Goal: Connect with others: Connect with others

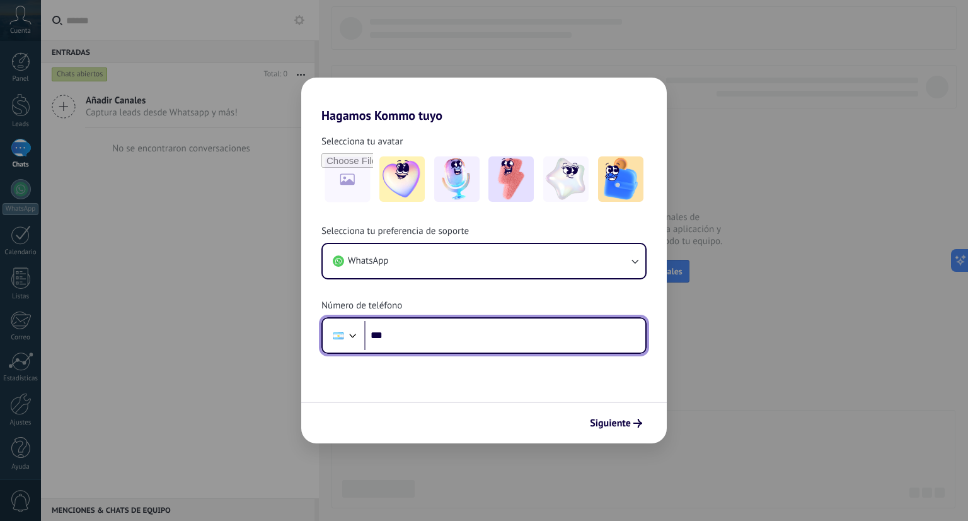
click at [474, 334] on input "***" at bounding box center [504, 335] width 281 height 29
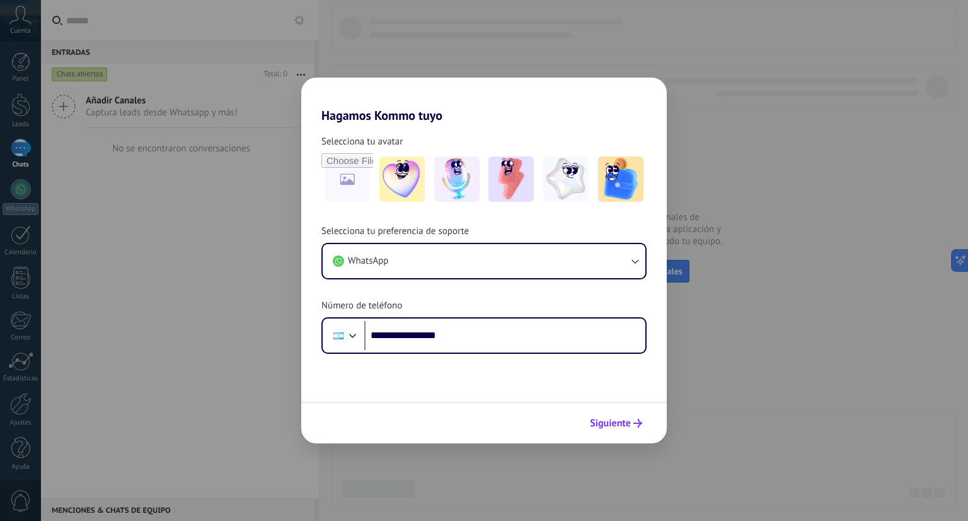
click at [610, 419] on span "Siguiente" at bounding box center [610, 423] width 41 height 9
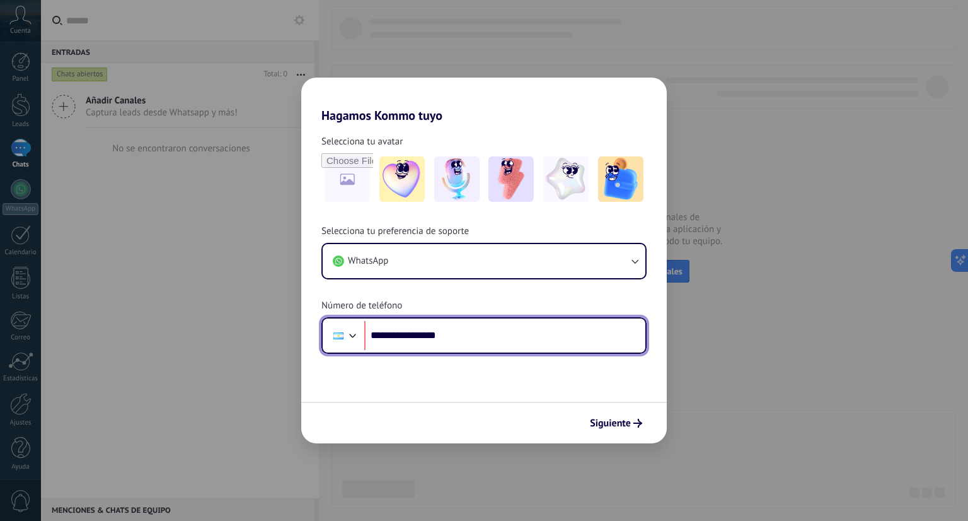
click at [397, 337] on input "**********" at bounding box center [504, 335] width 281 height 29
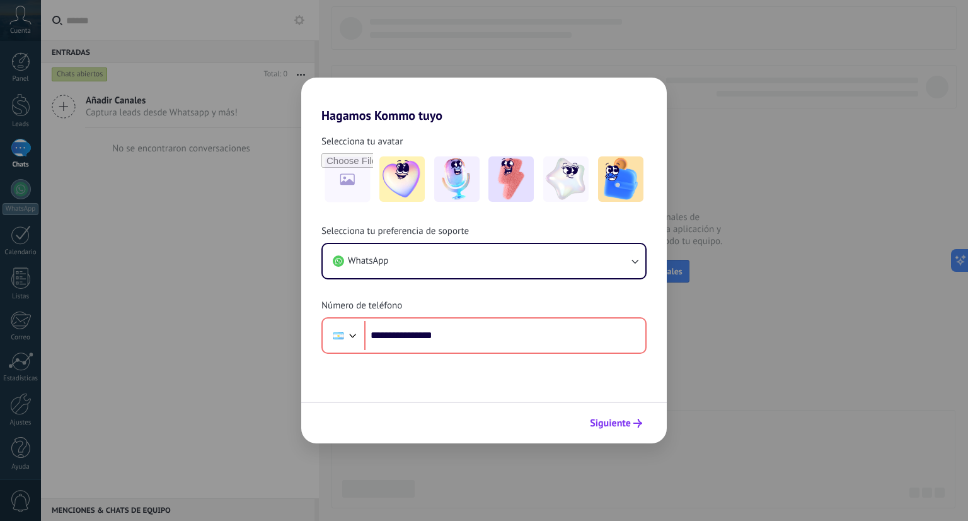
click at [620, 429] on button "Siguiente" at bounding box center [616, 422] width 64 height 21
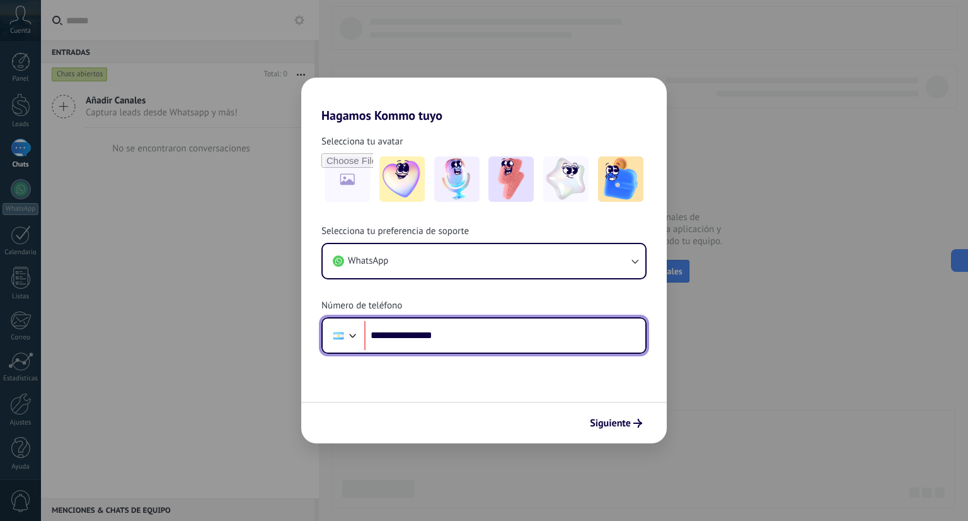
click at [360, 338] on div at bounding box center [352, 334] width 15 height 15
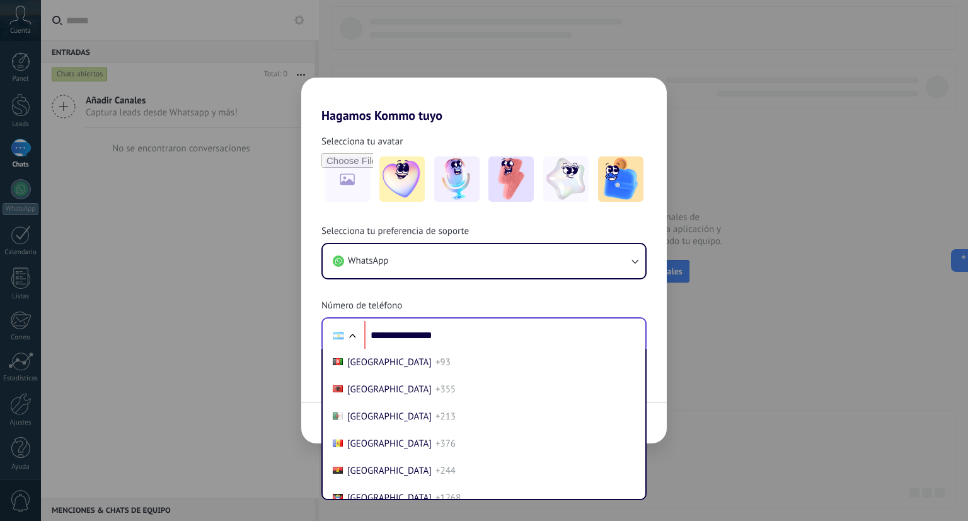
scroll to position [39, 0]
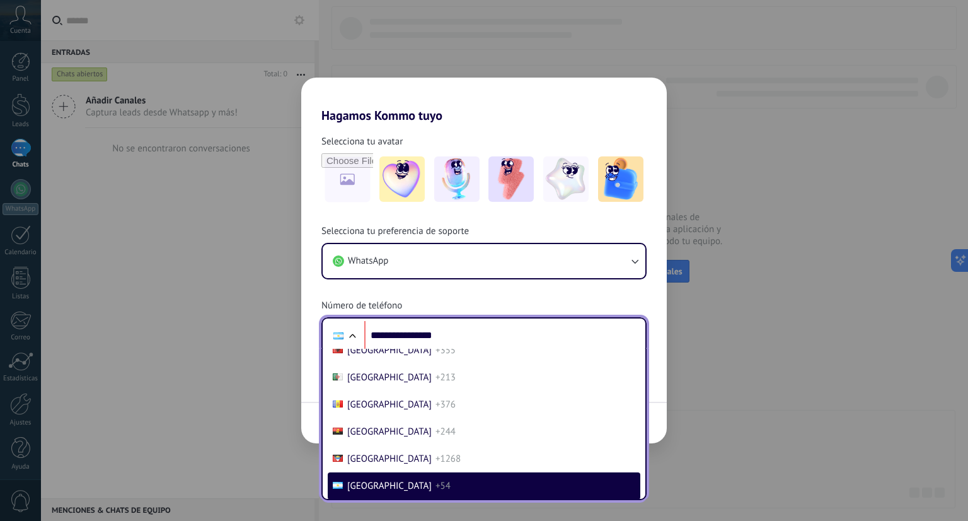
click at [373, 489] on span "[GEOGRAPHIC_DATA]" at bounding box center [389, 486] width 84 height 12
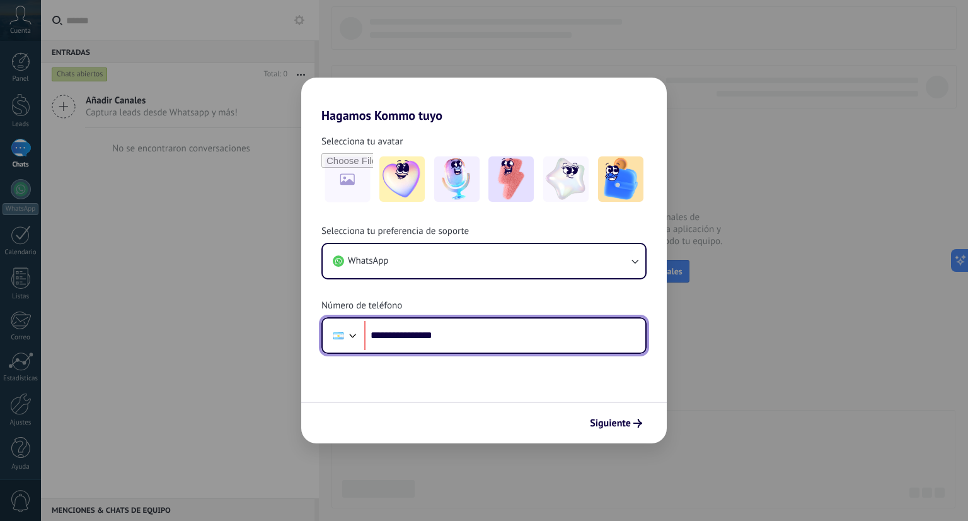
click at [477, 318] on div "**********" at bounding box center [484, 335] width 325 height 37
click at [477, 334] on input "**********" at bounding box center [504, 335] width 281 height 29
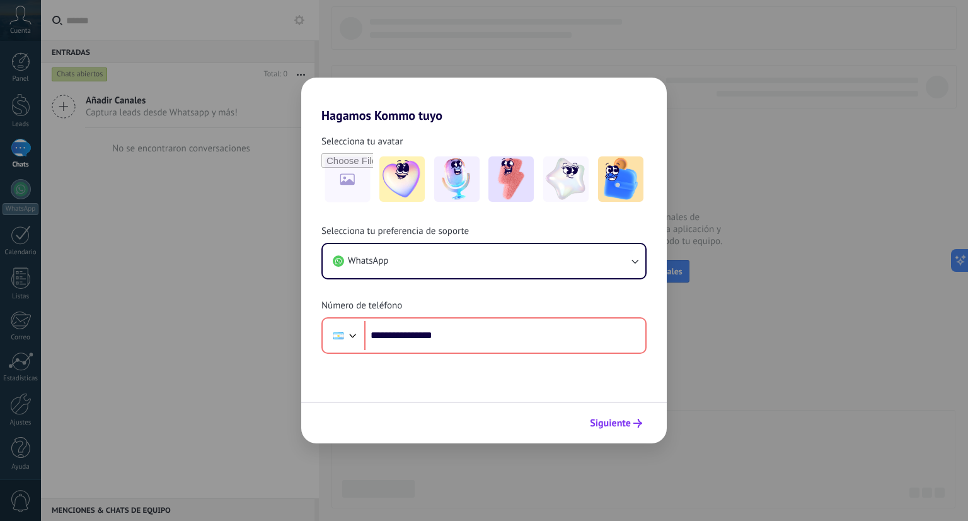
click at [605, 423] on span "Siguiente" at bounding box center [610, 423] width 41 height 9
click at [622, 425] on span "Siguiente" at bounding box center [610, 423] width 41 height 9
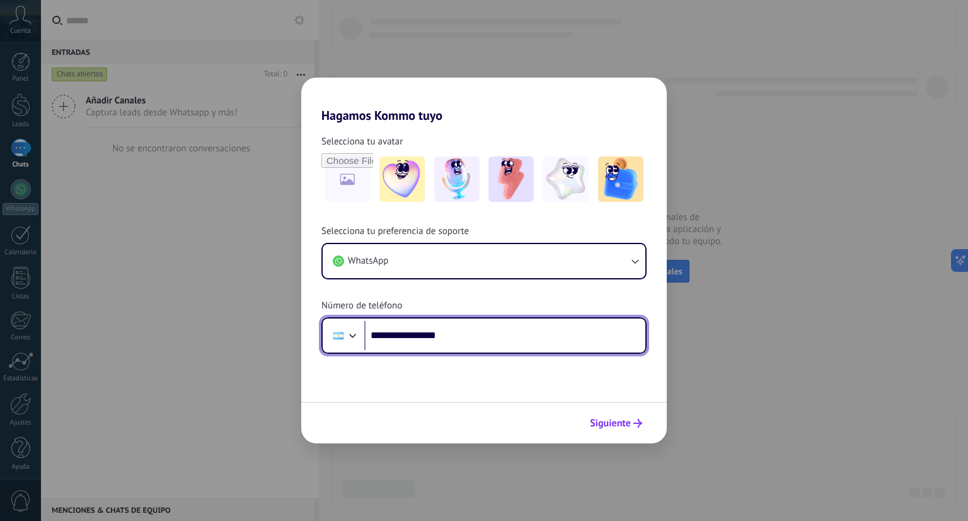
type input "**********"
click at [620, 419] on span "Siguiente" at bounding box center [610, 423] width 41 height 9
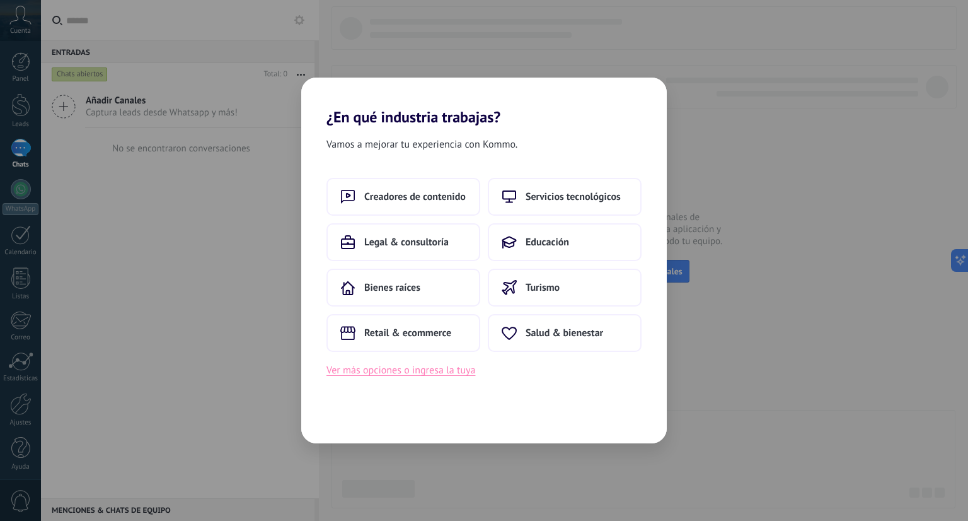
click at [434, 364] on button "Ver más opciones o ingresa la tuya" at bounding box center [401, 370] width 149 height 16
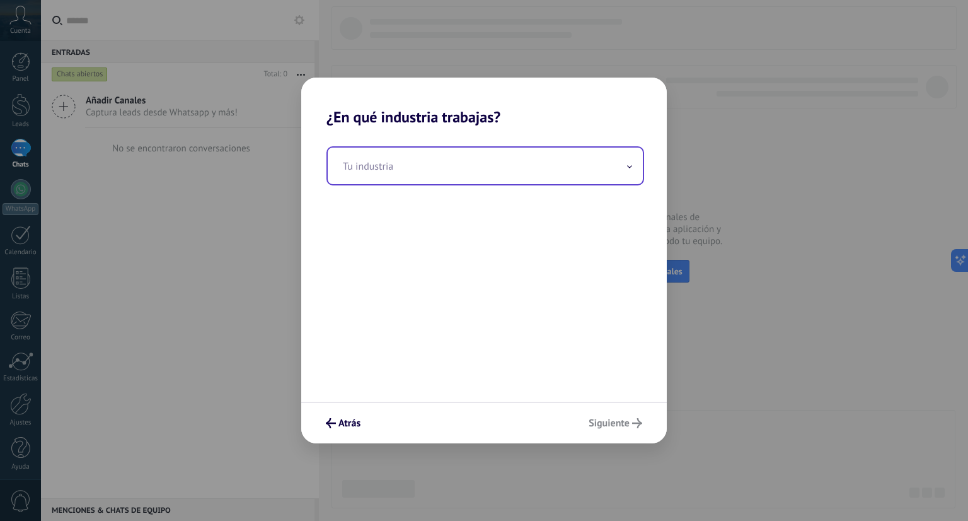
click at [607, 170] on input "text" at bounding box center [485, 166] width 315 height 37
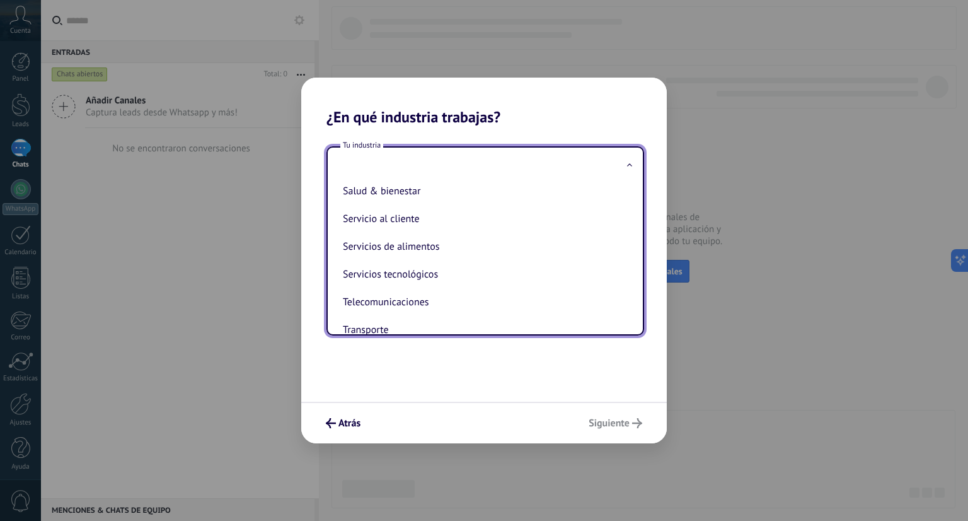
scroll to position [287, 0]
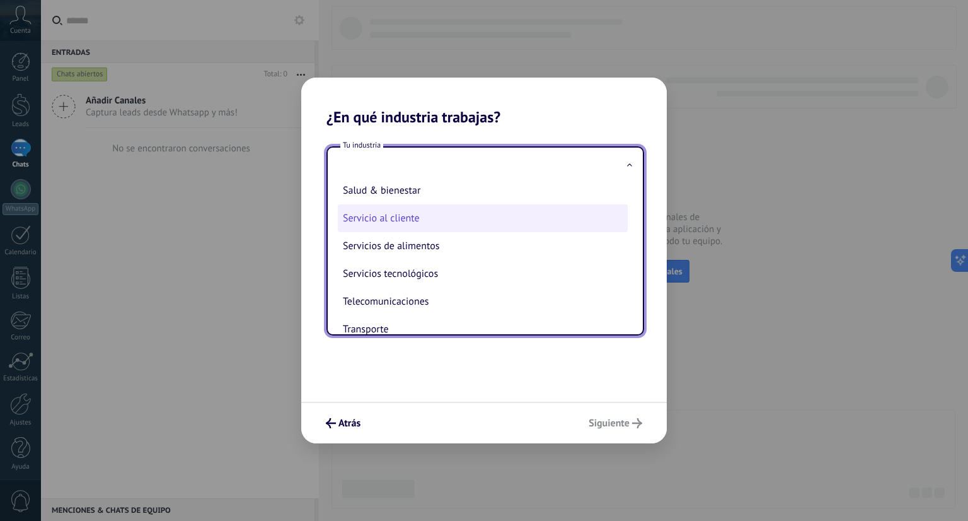
click at [565, 219] on li "Servicio al cliente" at bounding box center [483, 218] width 290 height 28
type input "**********"
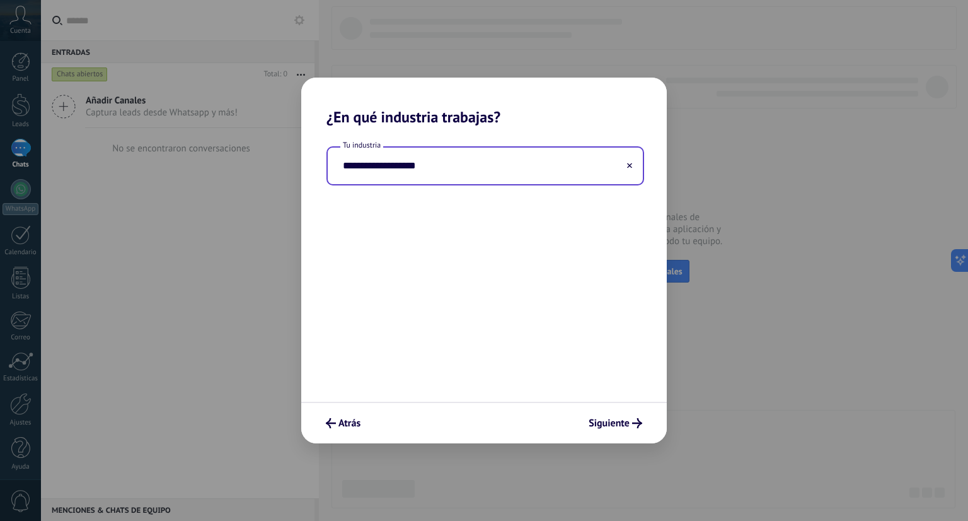
click at [585, 173] on input "**********" at bounding box center [485, 166] width 315 height 37
click at [630, 163] on icon at bounding box center [629, 165] width 5 height 5
click at [630, 168] on icon at bounding box center [629, 166] width 5 height 3
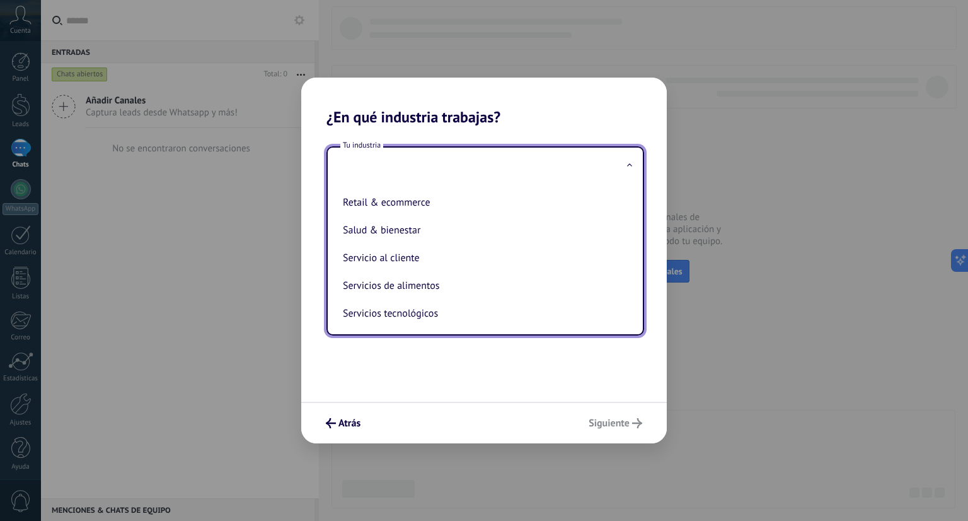
scroll to position [241, 0]
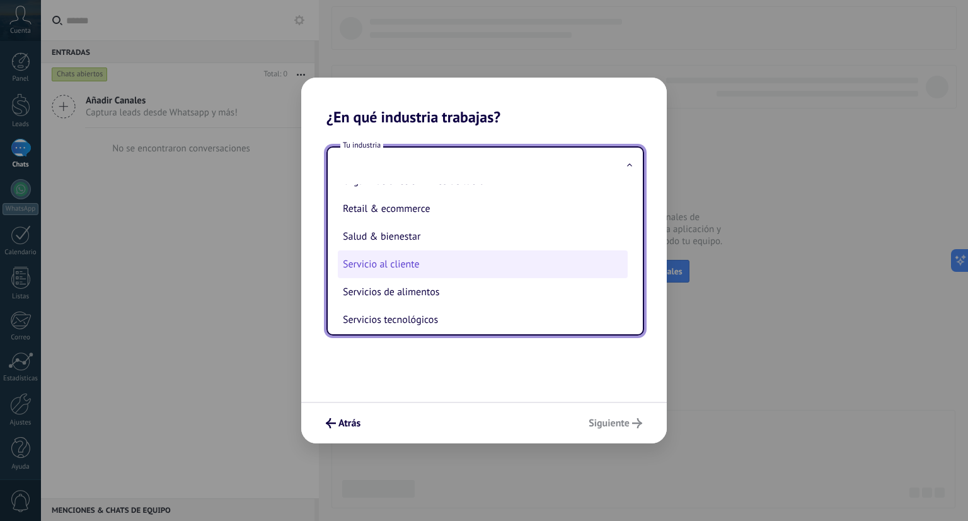
click at [569, 272] on li "Servicio al cliente" at bounding box center [483, 264] width 290 height 28
type input "**********"
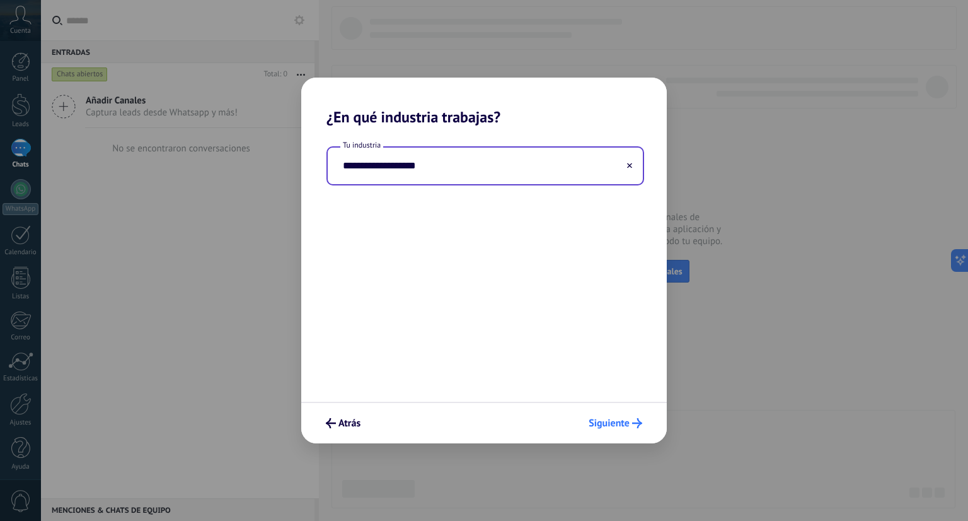
click at [620, 426] on span "Siguiente" at bounding box center [609, 423] width 41 height 9
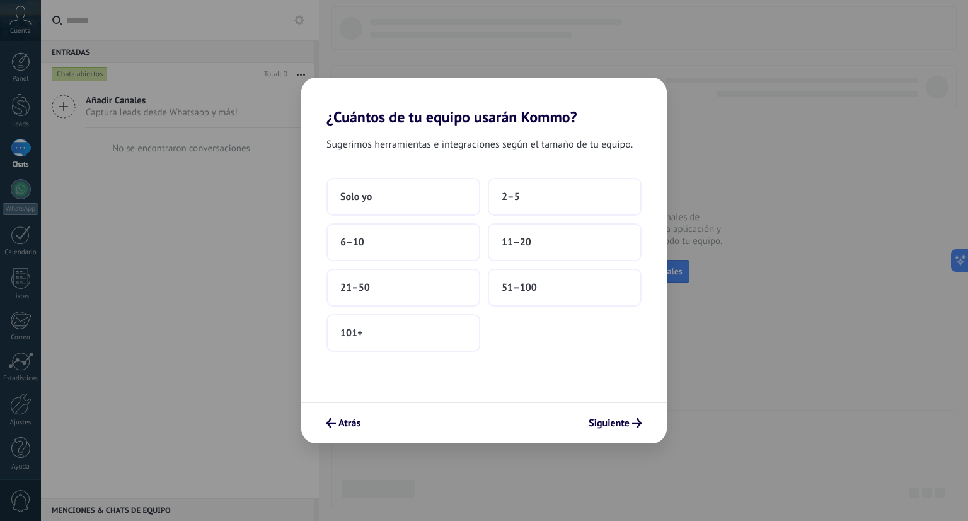
click at [398, 176] on div "Sugerimos herramientas e integraciones según el tamaño de tu equipo. Solo yo 2–…" at bounding box center [484, 263] width 366 height 275
click at [400, 188] on button "Solo yo" at bounding box center [404, 197] width 154 height 38
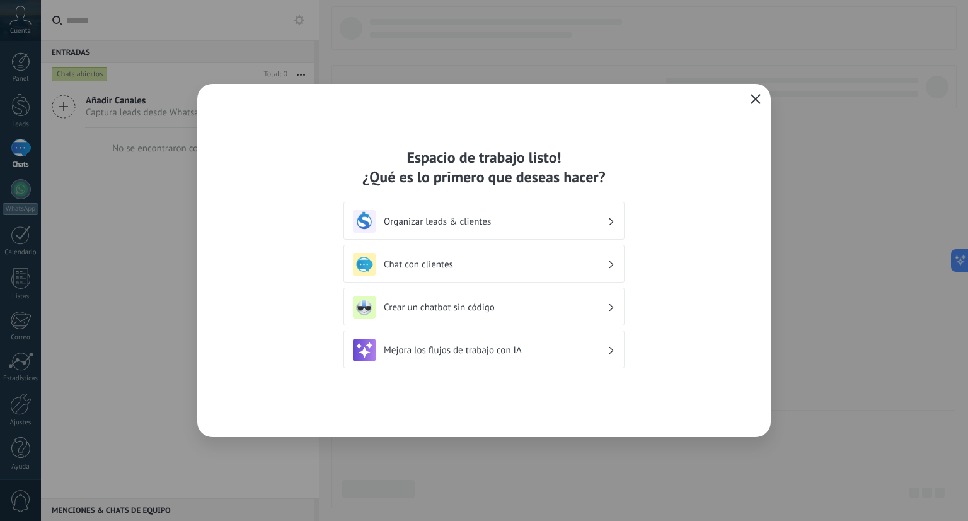
click at [570, 265] on h3 "Chat con clientes" at bounding box center [496, 264] width 224 height 12
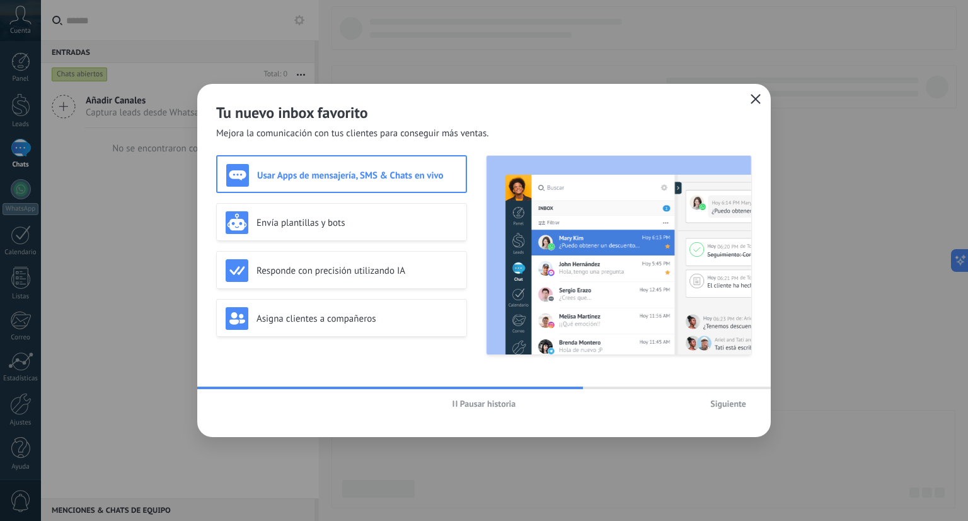
click at [728, 404] on span "Siguiente" at bounding box center [728, 403] width 36 height 9
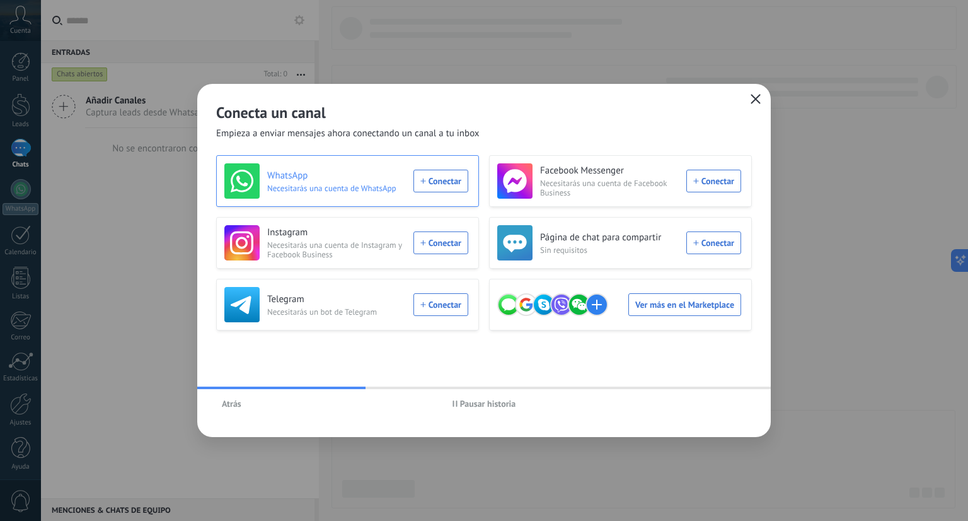
click at [451, 178] on div "WhatsApp Necesitarás una cuenta de WhatsApp Conectar" at bounding box center [346, 180] width 244 height 35
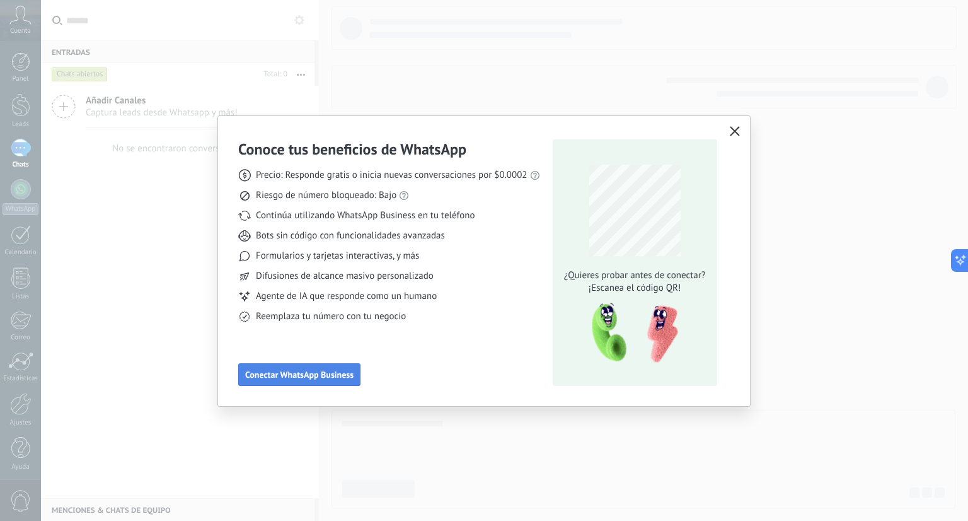
click at [299, 370] on span "Conectar WhatsApp Business" at bounding box center [299, 374] width 108 height 9
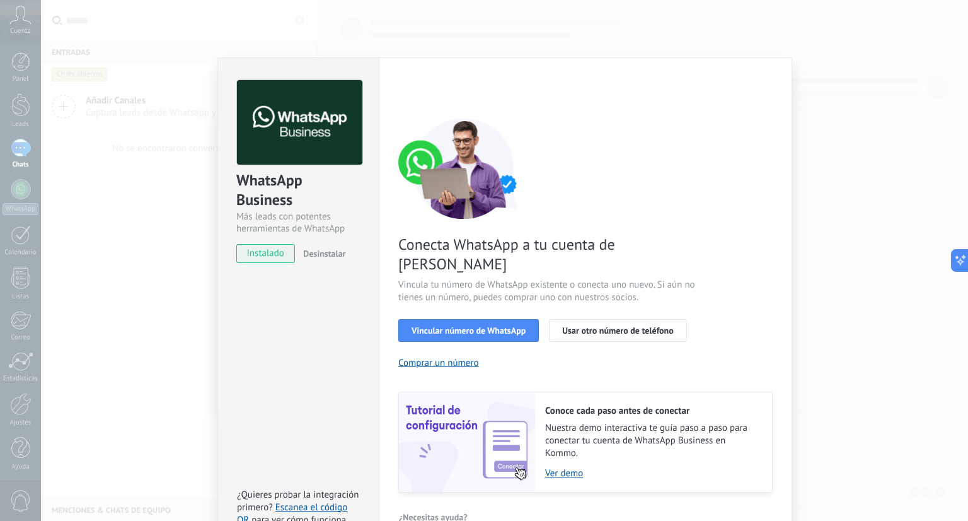
scroll to position [24, 0]
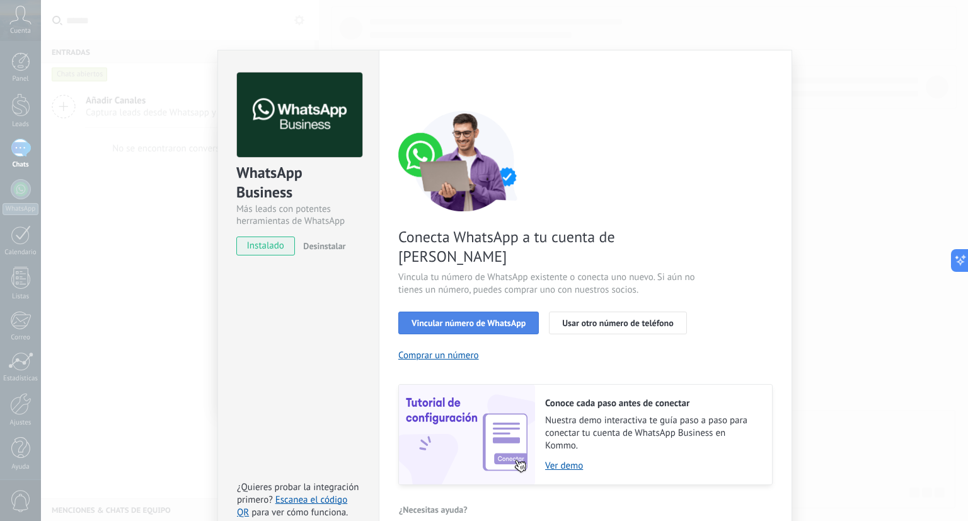
click at [490, 311] on button "Vincular número de WhatsApp" at bounding box center [468, 322] width 141 height 23
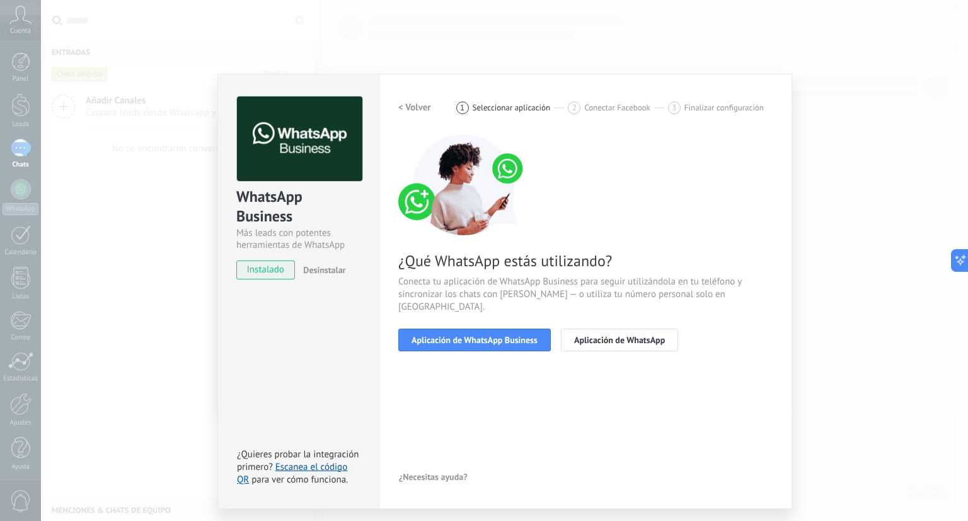
scroll to position [0, 0]
click at [465, 335] on span "Aplicación de WhatsApp Business" at bounding box center [475, 339] width 126 height 9
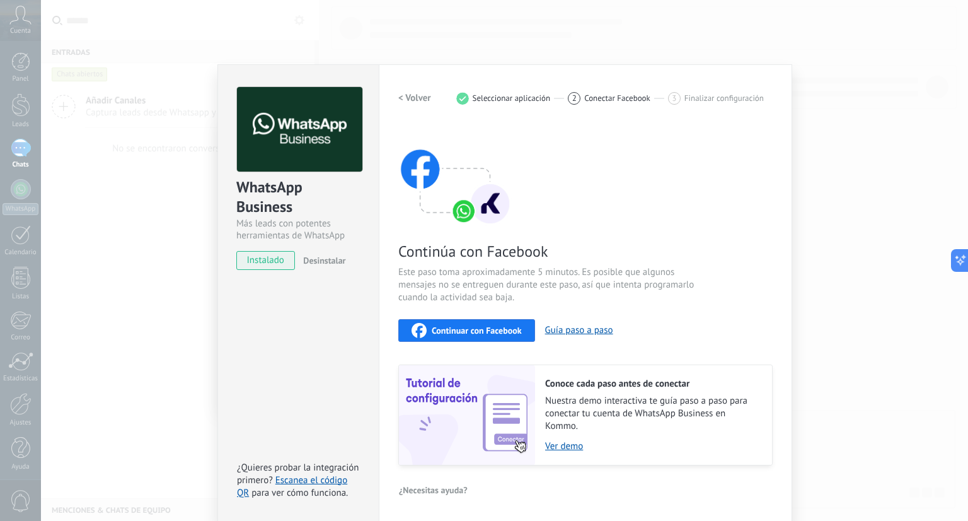
scroll to position [9, 0]
click at [507, 328] on span "Continuar con Facebook" at bounding box center [477, 330] width 90 height 9
click at [504, 328] on span "Continuar con Facebook" at bounding box center [477, 330] width 90 height 9
click at [575, 331] on button "Guía paso a paso" at bounding box center [579, 330] width 68 height 12
click at [436, 326] on span "Continuar con Facebook" at bounding box center [477, 330] width 90 height 9
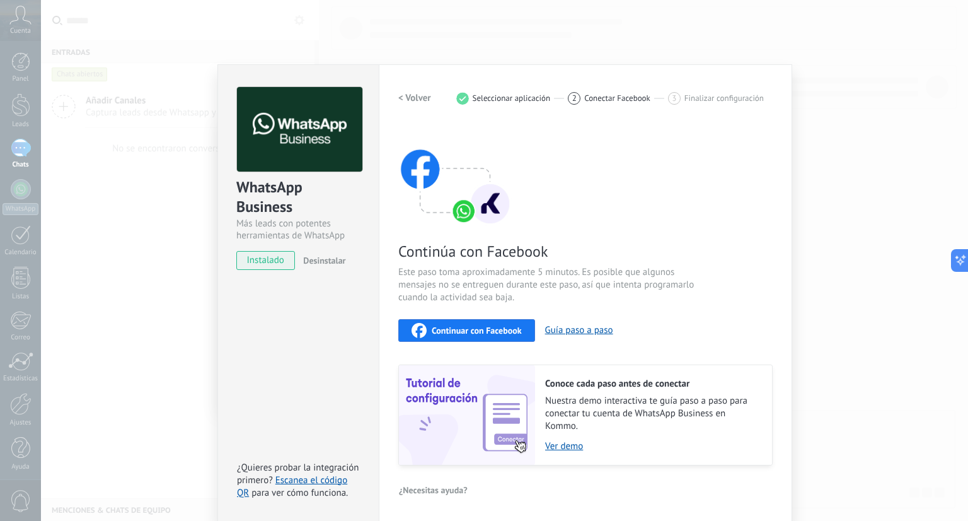
click at [479, 330] on span "Continuar con Facebook" at bounding box center [477, 330] width 90 height 9
click at [605, 262] on div "Continúa con Facebook Este paso toma aproximadamente 5 minutos. Es posible que …" at bounding box center [585, 295] width 374 height 340
click at [565, 450] on link "Ver demo" at bounding box center [652, 446] width 214 height 12
click at [465, 329] on span "Continuar con Facebook" at bounding box center [477, 330] width 90 height 9
click at [601, 325] on button "Guía paso a paso" at bounding box center [579, 330] width 68 height 12
